Goal: Transaction & Acquisition: Download file/media

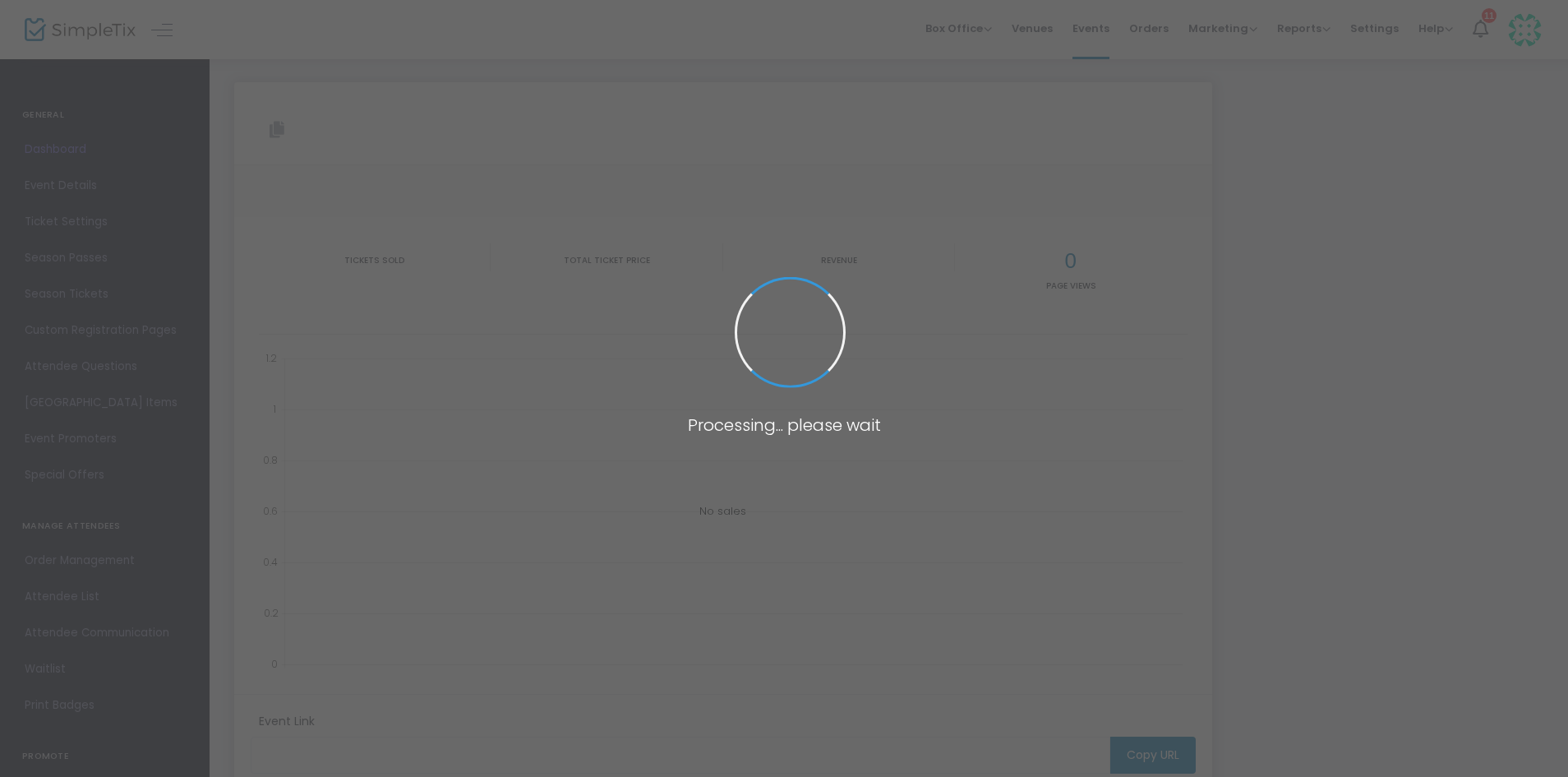
type input "[URL][DOMAIN_NAME]"
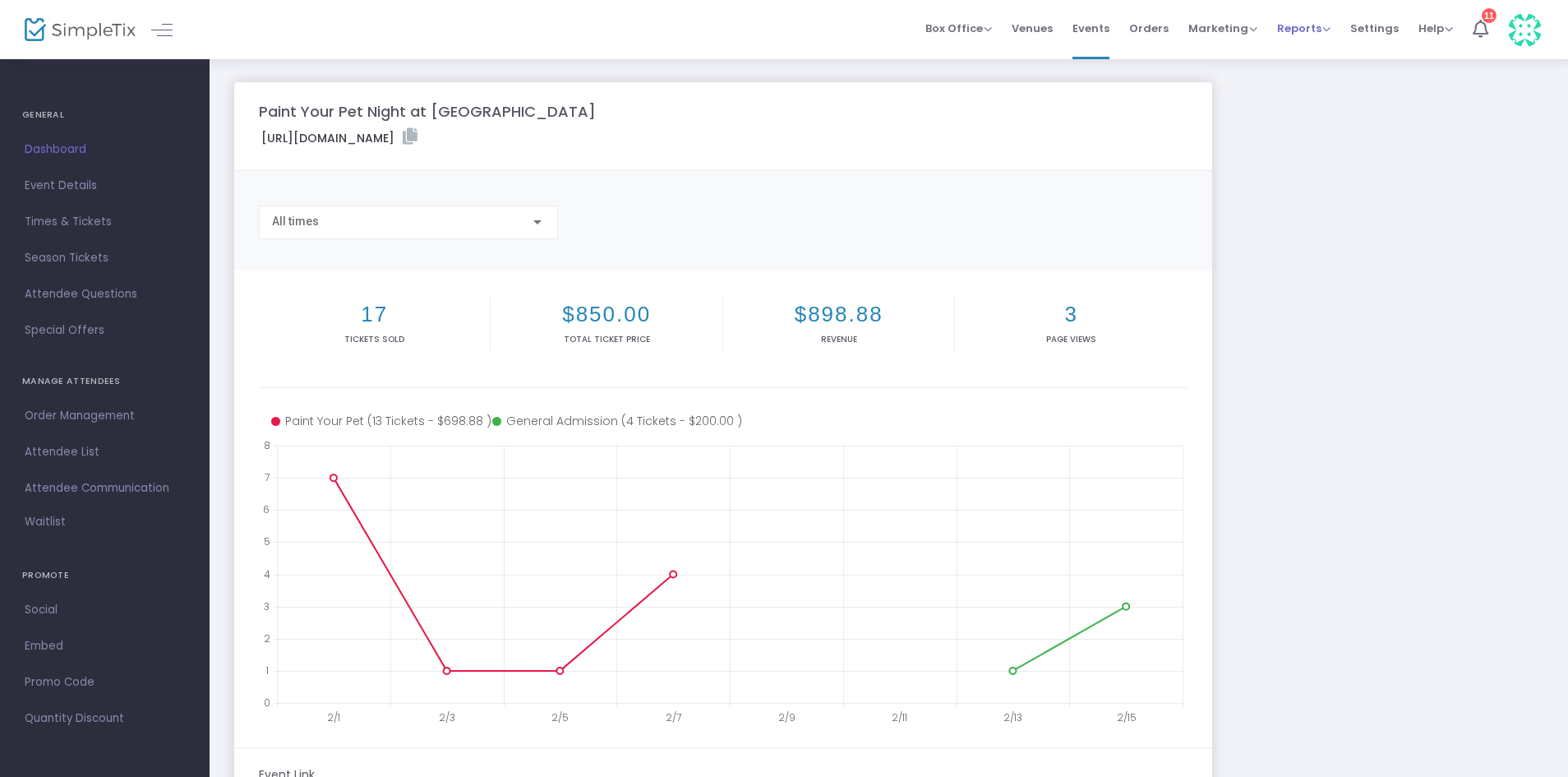
click at [1308, 35] on span "Reports" at bounding box center [1304, 28] width 54 height 16
click at [1353, 86] on li "Sales Reports" at bounding box center [1331, 87] width 107 height 32
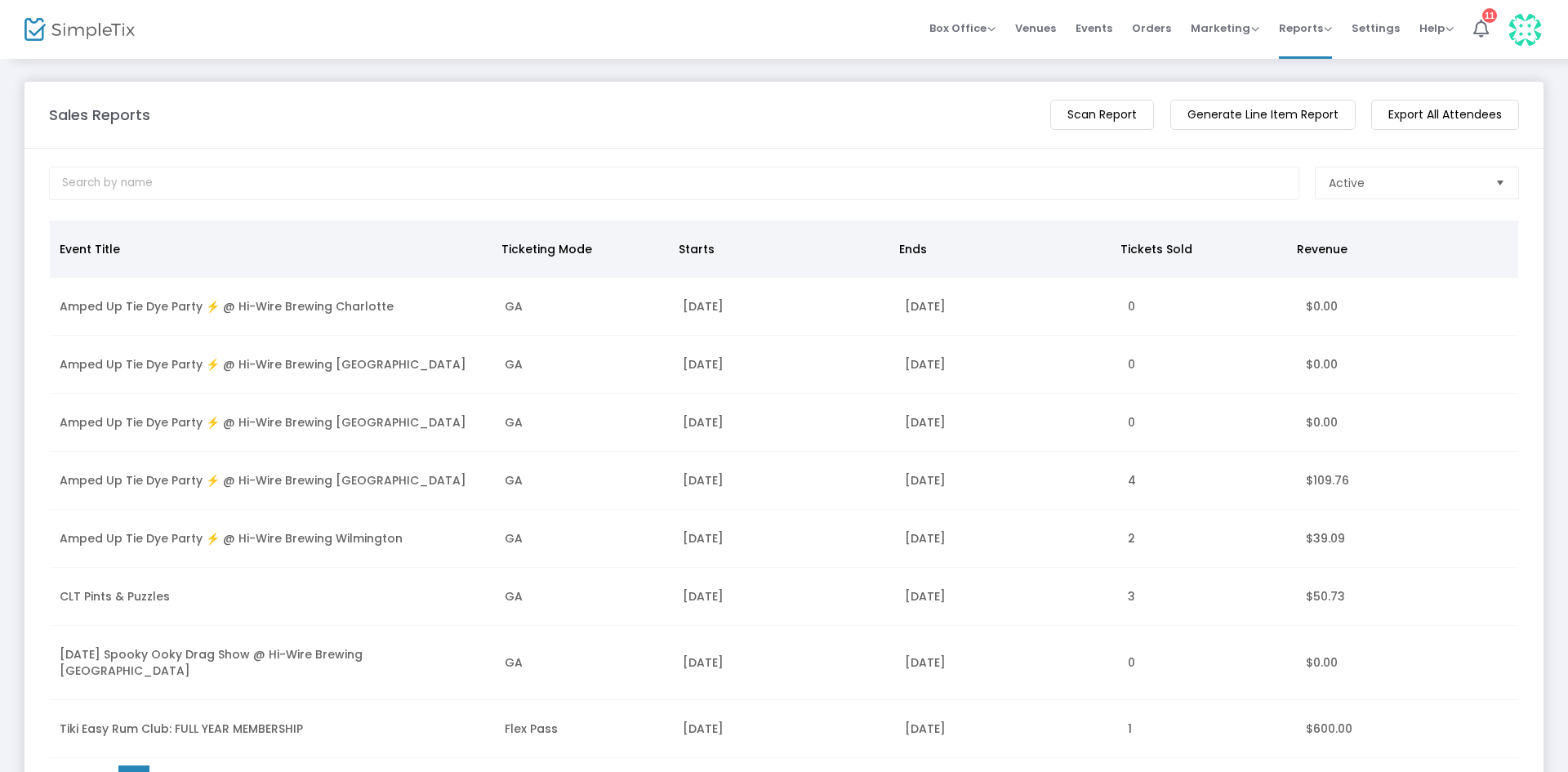
click at [1253, 119] on m-button "Generate Line Item Report" at bounding box center [1263, 114] width 186 height 30
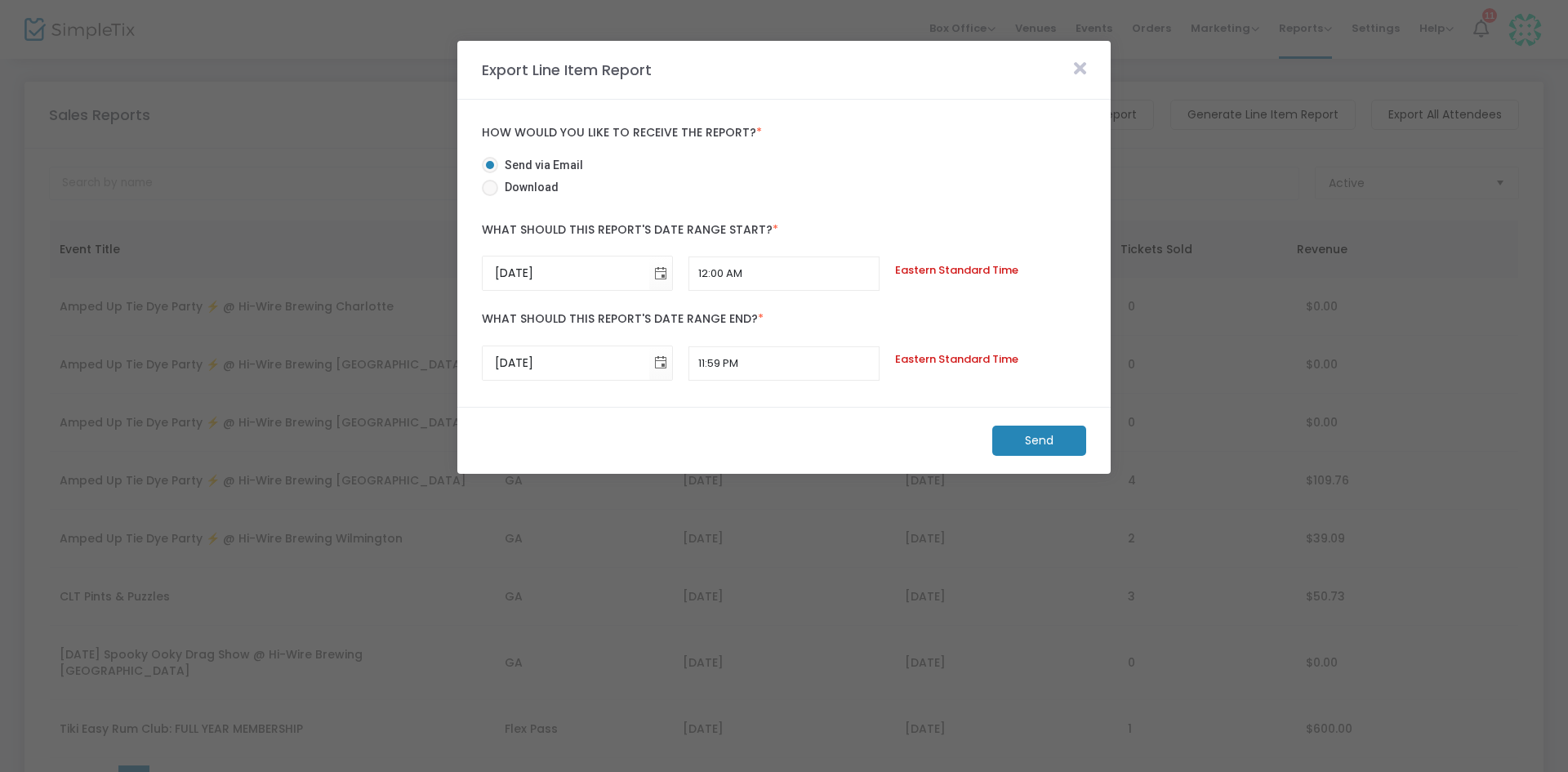
click at [510, 188] on span "Download" at bounding box center [528, 187] width 61 height 17
click at [490, 196] on input "Download" at bounding box center [489, 196] width 1 height 1
radio input "true"
click at [1012, 439] on m-button "Download" at bounding box center [1026, 441] width 122 height 30
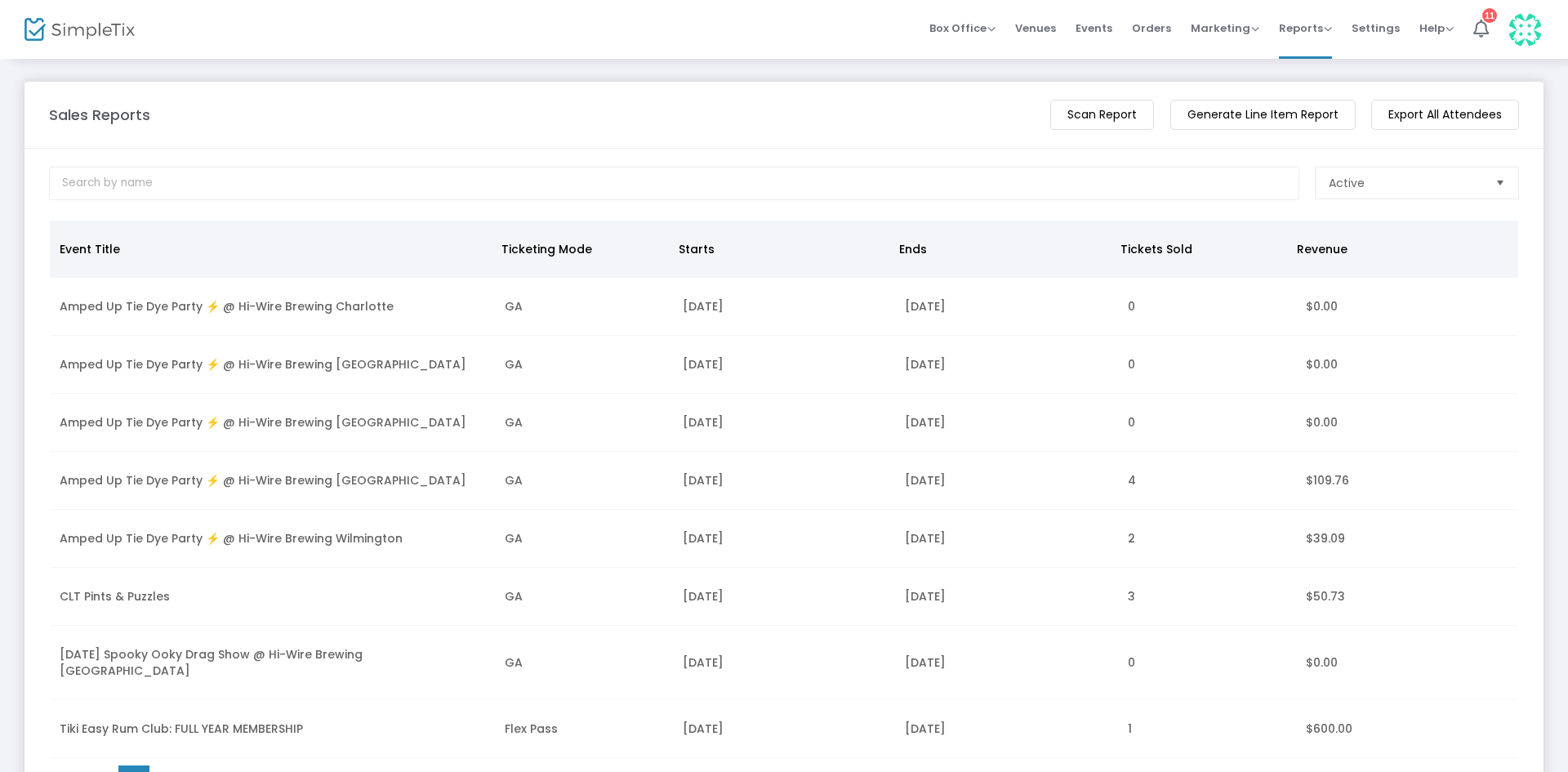
click at [648, 34] on div "Box Office Sell Tickets Bookings Sell Season Pass Venues Memberships Events Ord…" at bounding box center [888, 30] width 1360 height 59
